Goal: Task Accomplishment & Management: Use online tool/utility

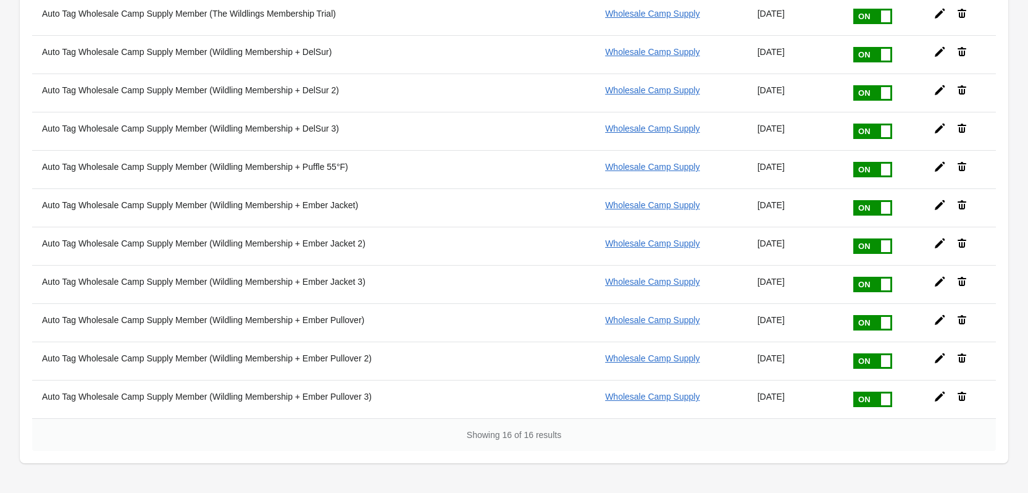
scroll to position [370, 0]
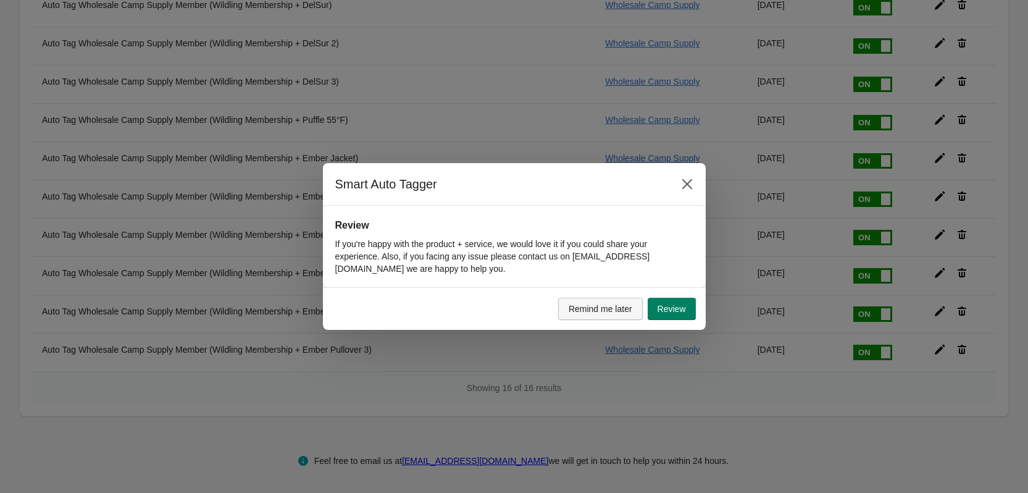
click at [592, 309] on span "Remind me later" at bounding box center [601, 309] width 64 height 10
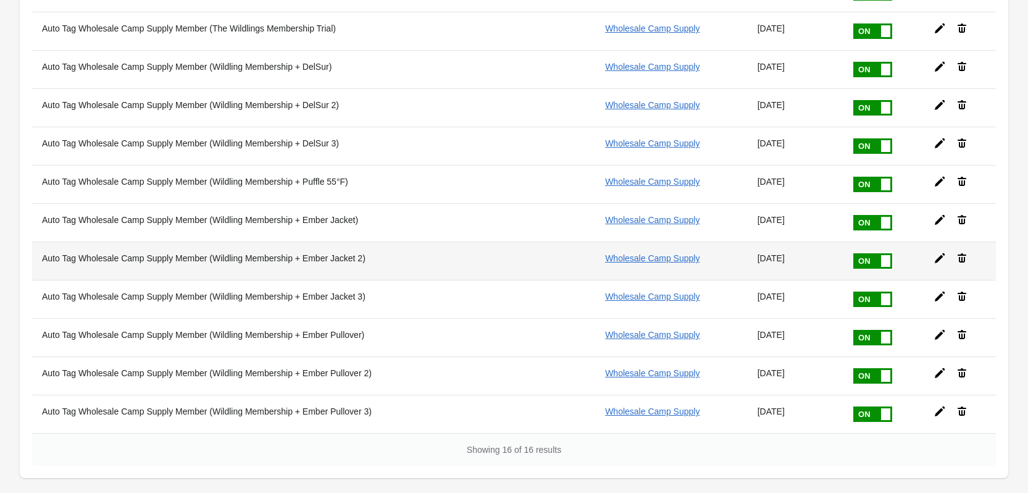
scroll to position [247, 0]
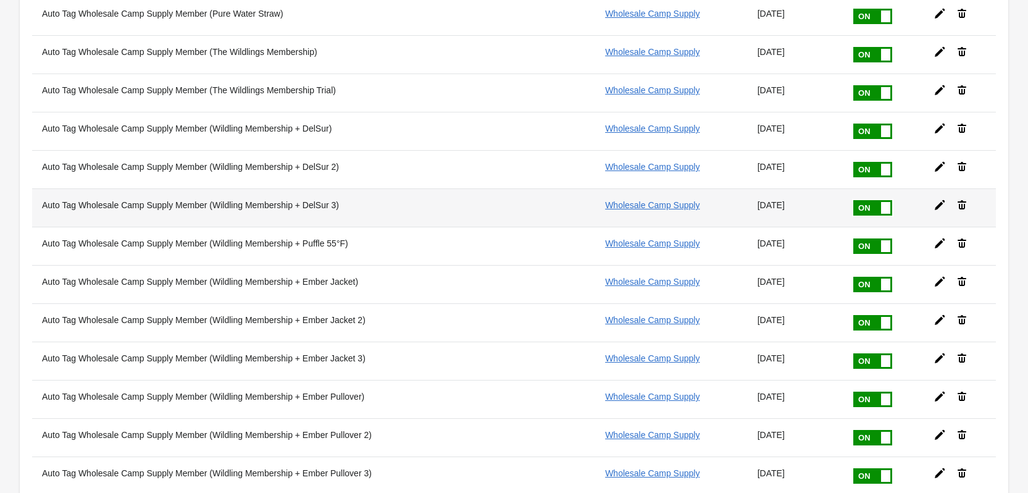
click at [858, 200] on span at bounding box center [892, 200] width 78 height 0
click at [0, 0] on input "checkbox" at bounding box center [0, 0] width 0 height 0
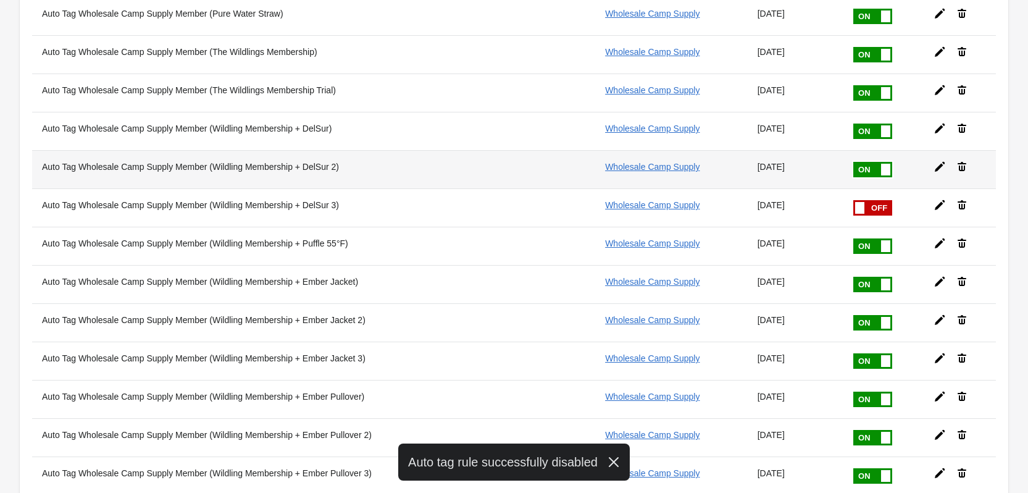
click at [862, 162] on span at bounding box center [892, 162] width 78 height 0
click at [0, 0] on input "checkbox" at bounding box center [0, 0] width 0 height 0
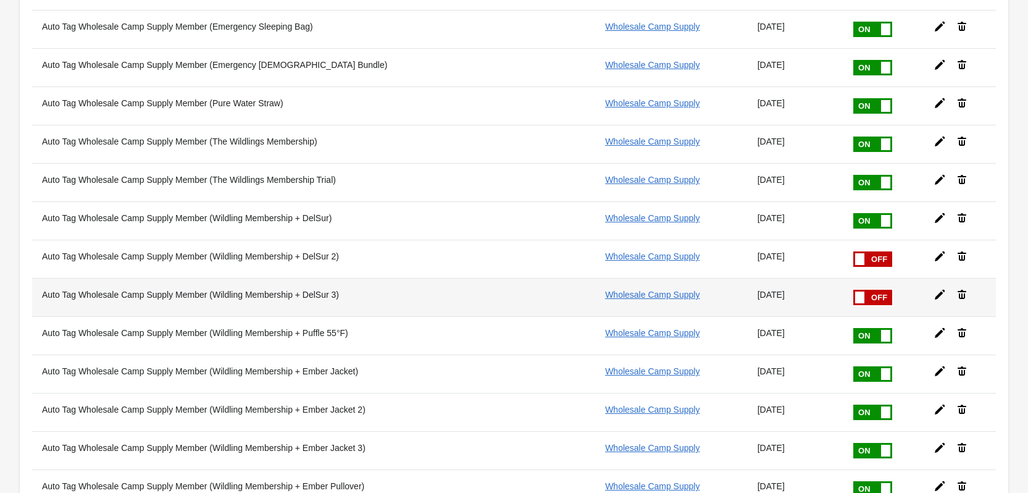
scroll to position [185, 0]
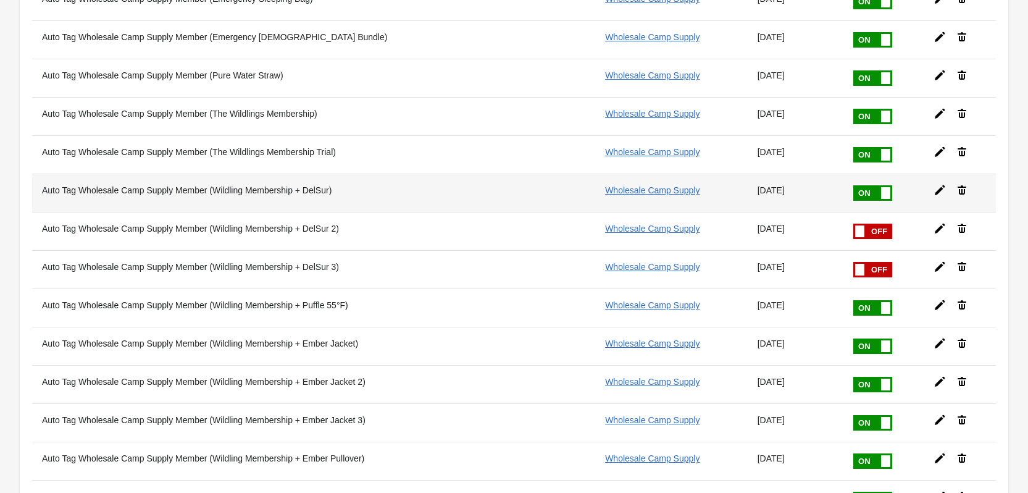
click at [856, 185] on span at bounding box center [892, 185] width 78 height 0
click at [0, 0] on input "checkbox" at bounding box center [0, 0] width 0 height 0
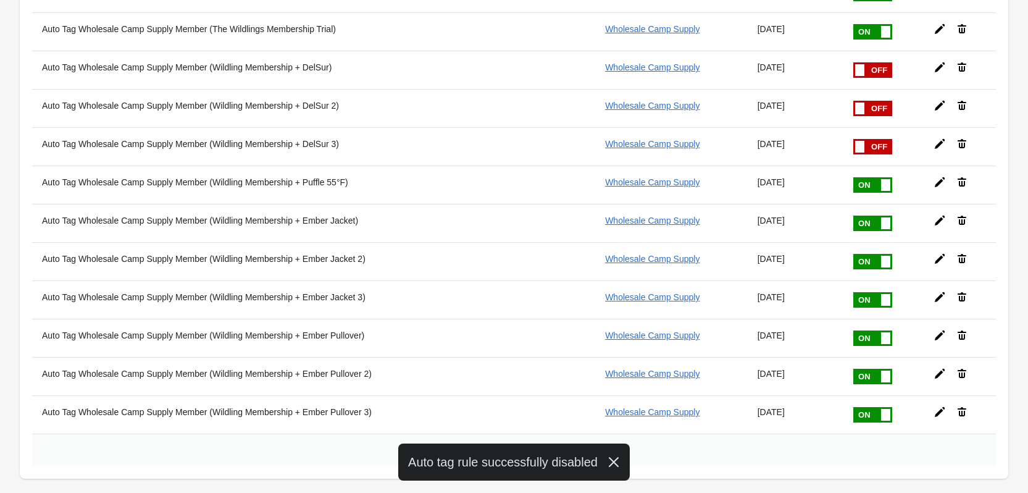
scroll to position [309, 0]
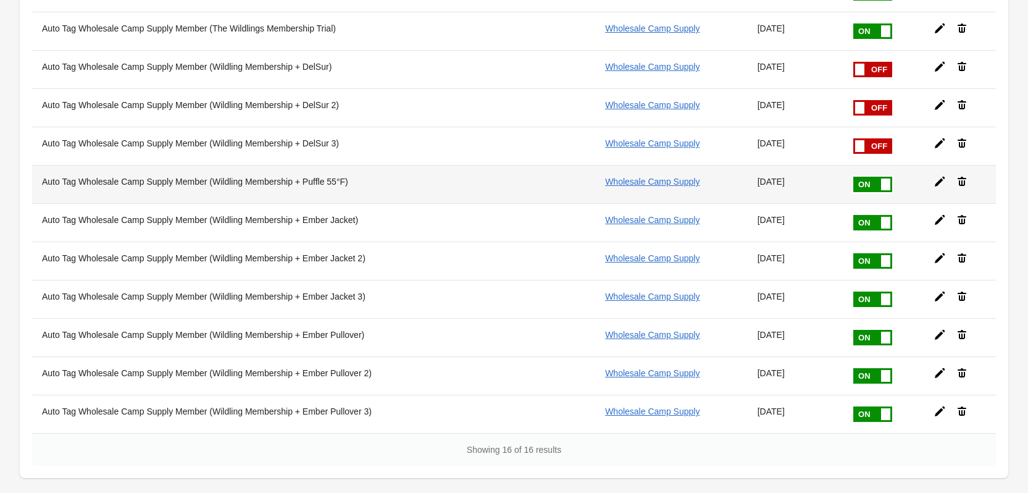
click at [858, 192] on label at bounding box center [872, 184] width 41 height 18
click at [0, 0] on input "checkbox" at bounding box center [0, 0] width 0 height 0
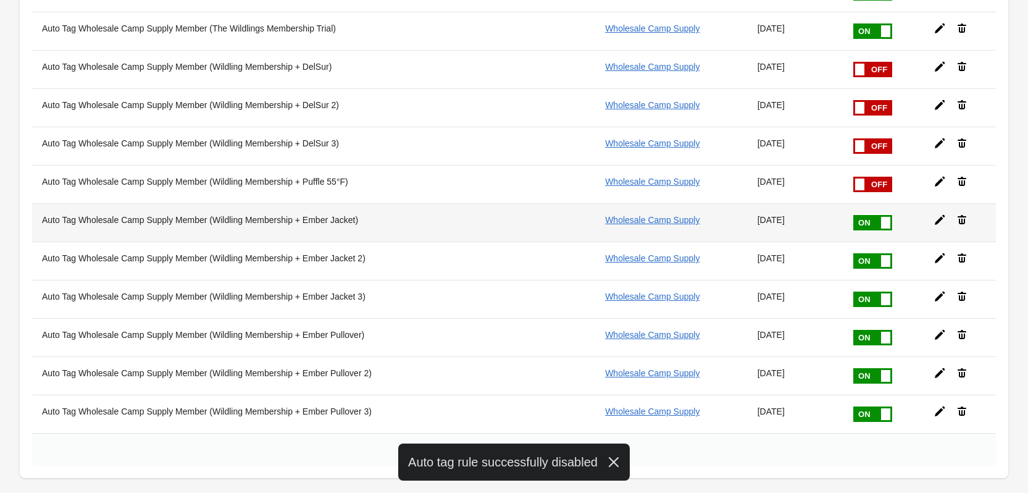
click at [858, 215] on span at bounding box center [892, 215] width 78 height 0
click at [0, 0] on input "checkbox" at bounding box center [0, 0] width 0 height 0
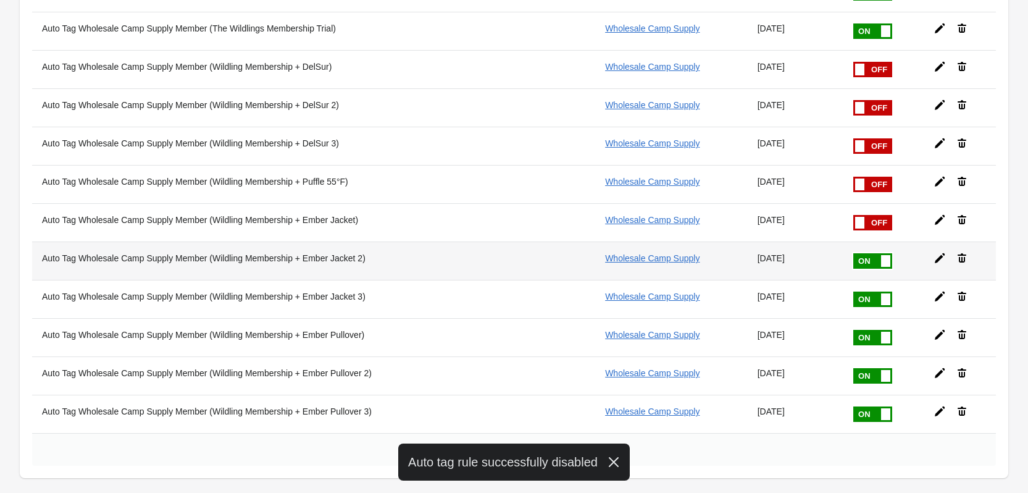
click at [858, 253] on span at bounding box center [892, 253] width 78 height 0
click at [0, 0] on input "checkbox" at bounding box center [0, 0] width 0 height 0
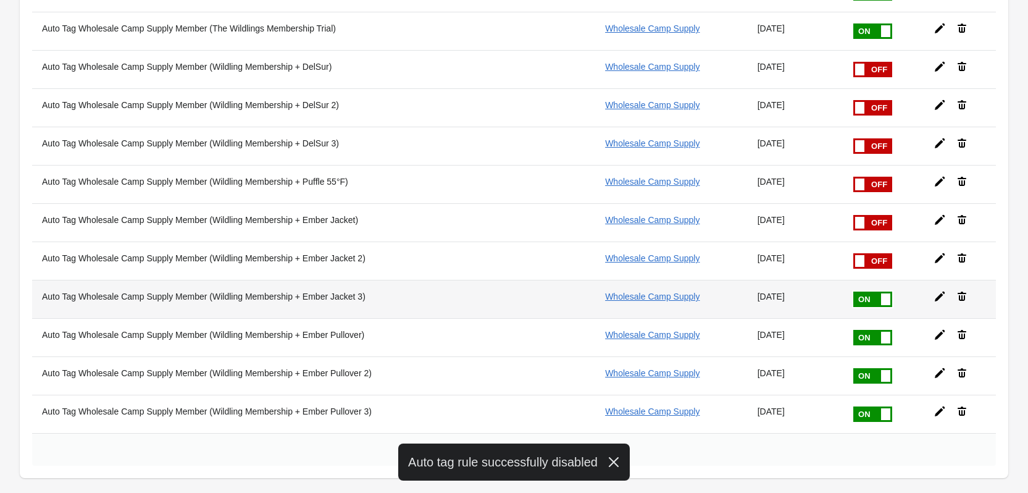
click at [861, 291] on span at bounding box center [892, 291] width 78 height 0
click at [0, 0] on input "checkbox" at bounding box center [0, 0] width 0 height 0
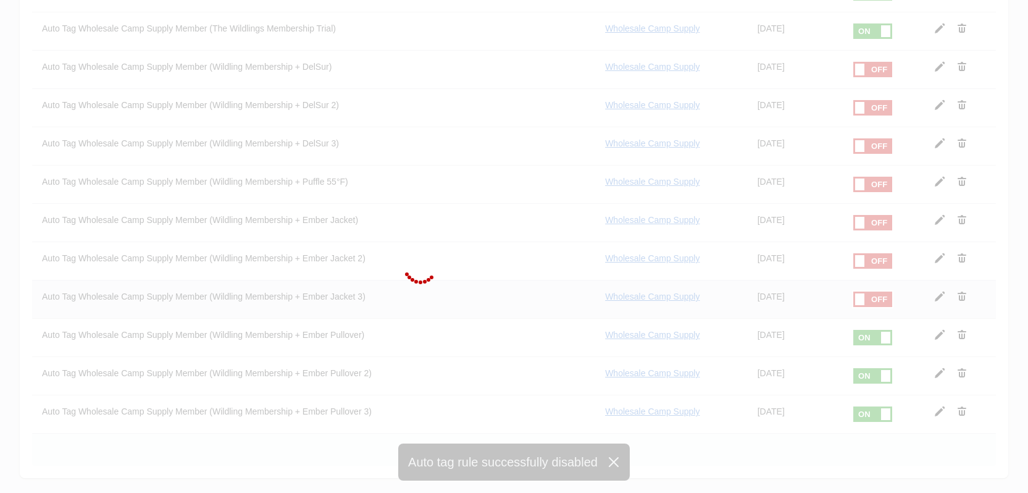
scroll to position [370, 0]
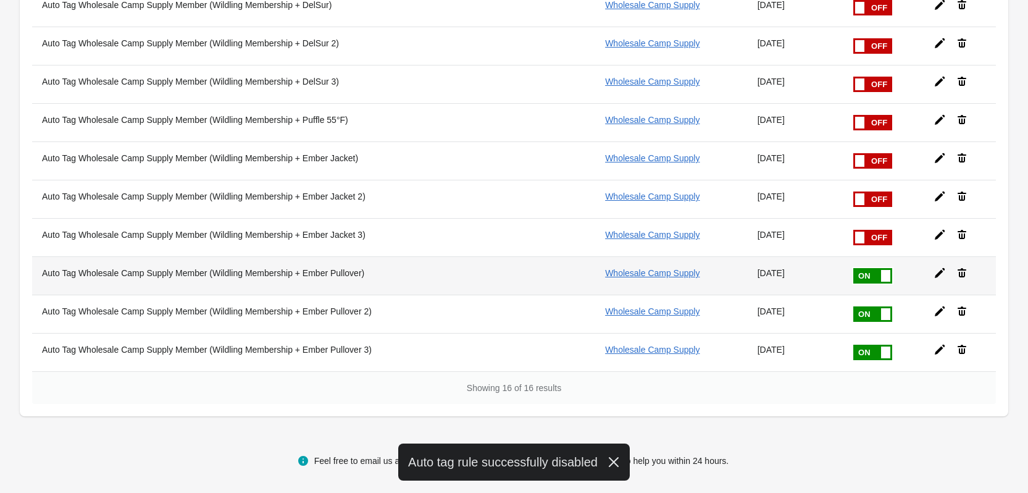
click at [858, 268] on span at bounding box center [892, 268] width 78 height 0
click at [0, 0] on input "checkbox" at bounding box center [0, 0] width 0 height 0
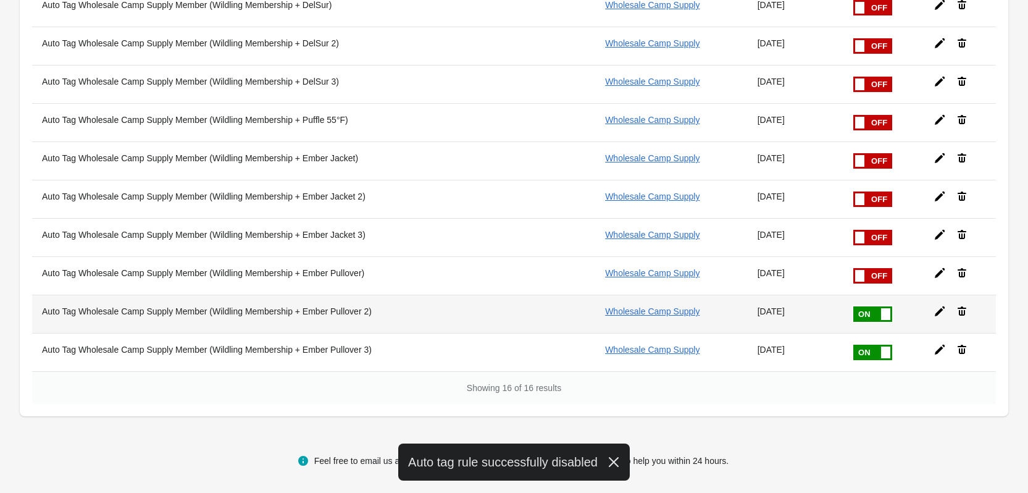
click at [856, 306] on span at bounding box center [892, 306] width 78 height 0
click at [0, 0] on input "checkbox" at bounding box center [0, 0] width 0 height 0
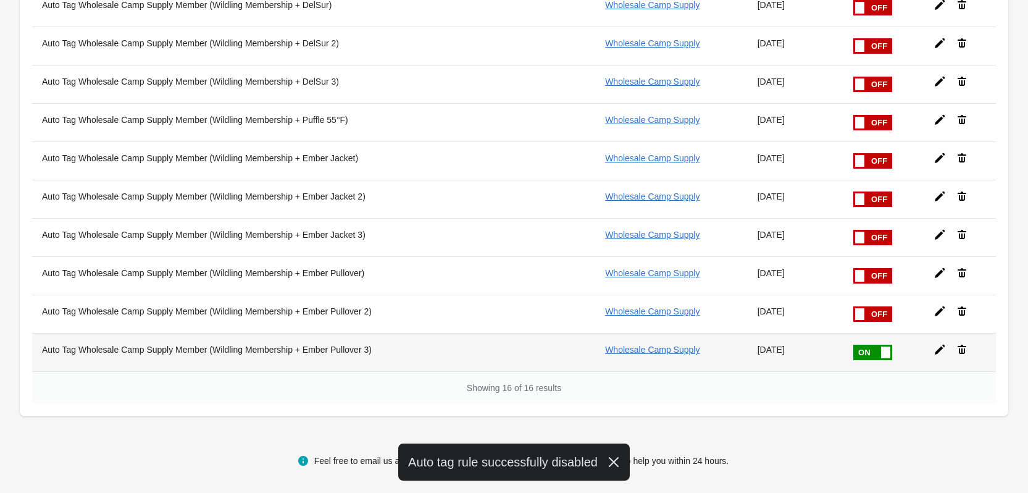
click at [856, 345] on span at bounding box center [892, 345] width 78 height 0
click at [0, 0] on input "checkbox" at bounding box center [0, 0] width 0 height 0
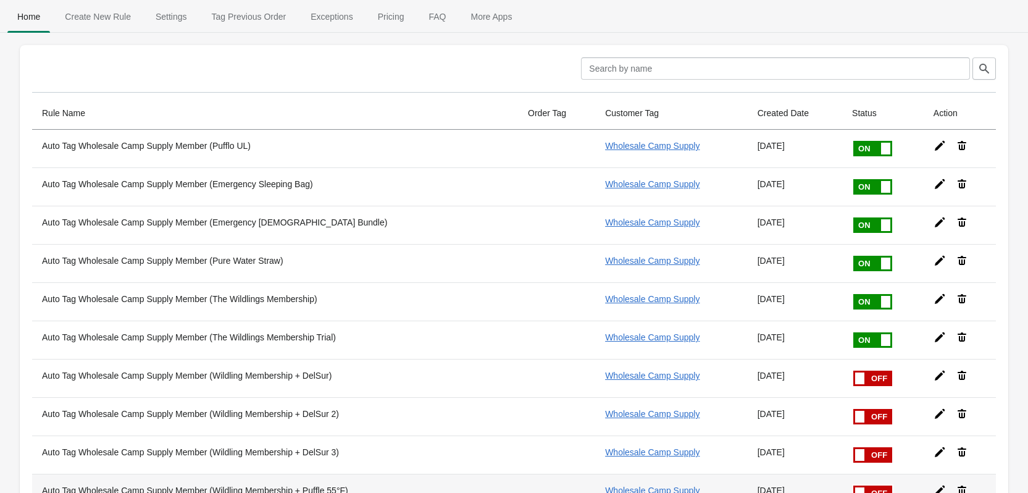
scroll to position [62, 0]
